Goal: Contribute content

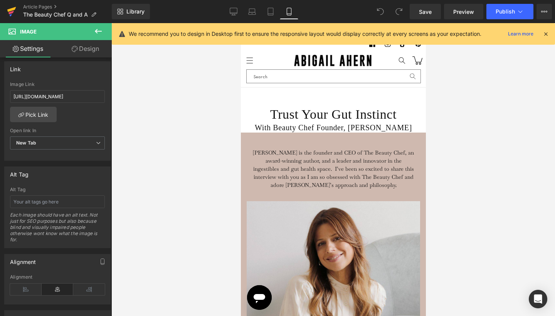
click at [12, 8] on icon at bounding box center [11, 9] width 9 height 5
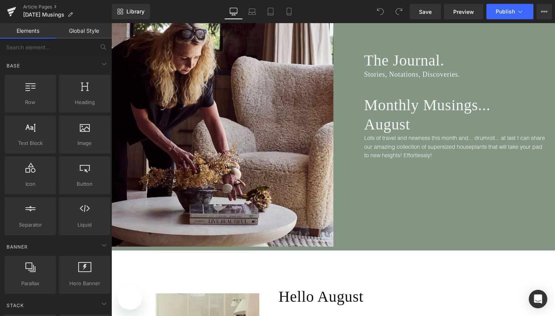
scroll to position [136, 0]
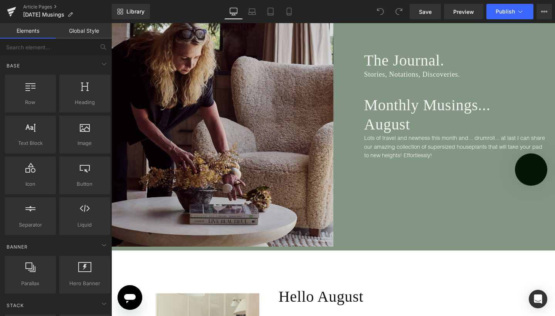
click at [244, 126] on img at bounding box center [222, 108] width 222 height 277
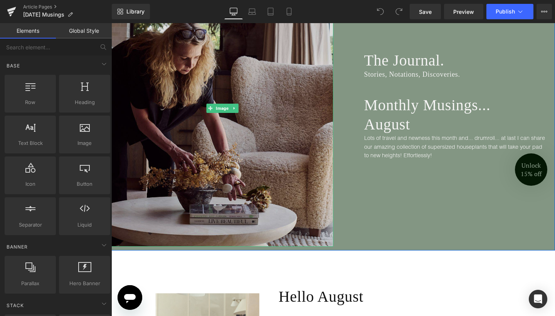
scroll to position [0, 0]
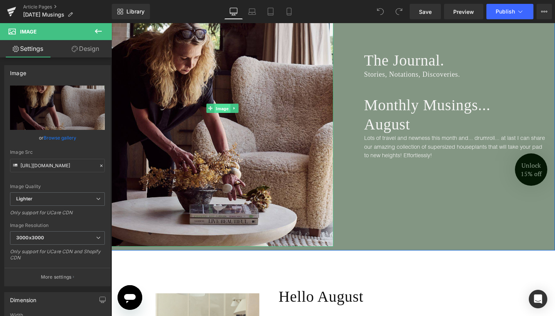
click at [218, 108] on span "Image" at bounding box center [222, 108] width 16 height 9
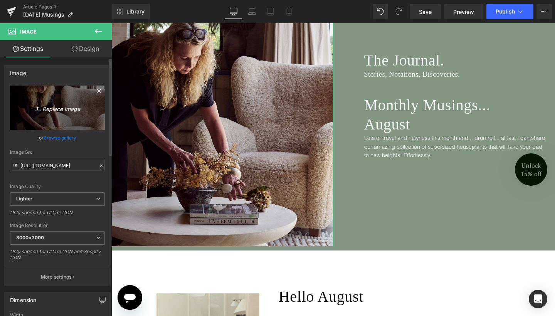
click at [57, 114] on link "Replace Image" at bounding box center [57, 108] width 95 height 44
type input "C:\fakepath\Blog Pics - portrait-41.jpg"
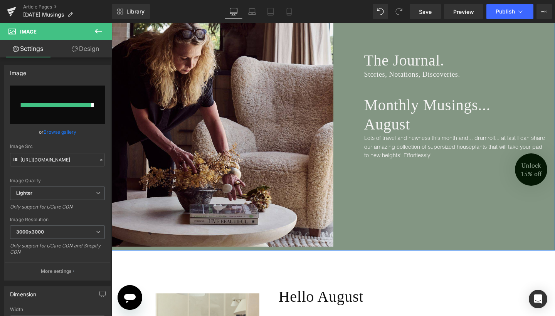
type input "[URL][DOMAIN_NAME]"
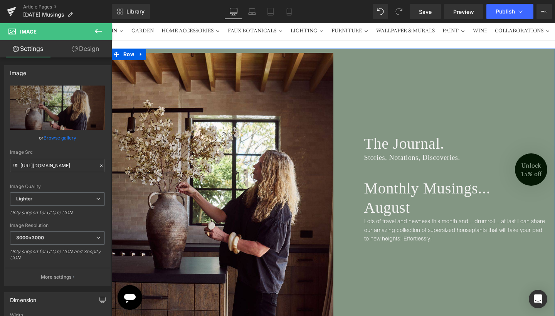
scroll to position [22, 0]
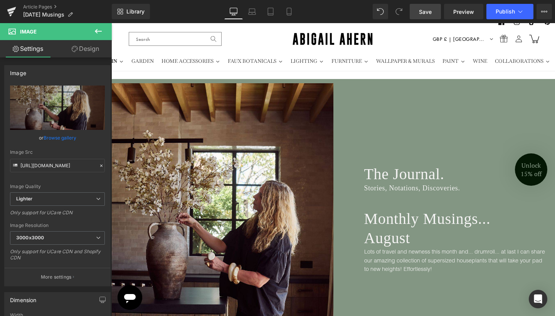
click at [426, 13] on span "Save" at bounding box center [425, 12] width 13 height 8
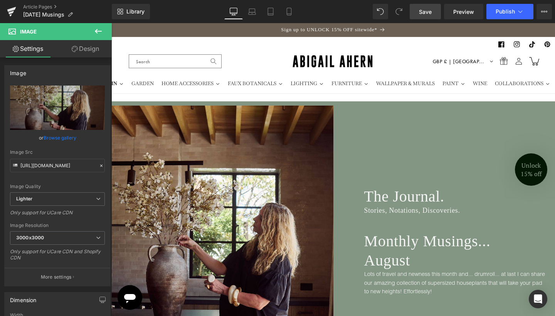
scroll to position [0, 0]
click at [517, 11] on icon at bounding box center [521, 12] width 8 height 8
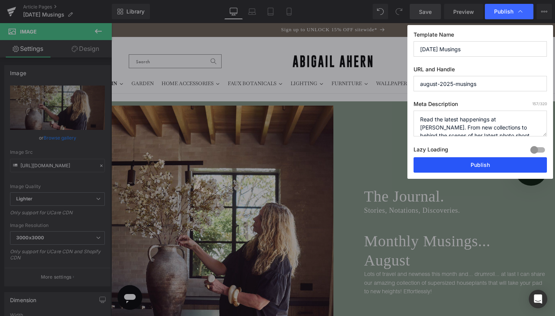
click at [451, 163] on button "Publish" at bounding box center [480, 164] width 133 height 15
